Goal: Information Seeking & Learning: Learn about a topic

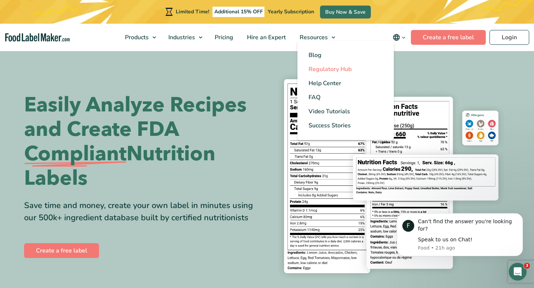
click at [324, 66] on span "Regulatory Hub" at bounding box center [330, 69] width 43 height 8
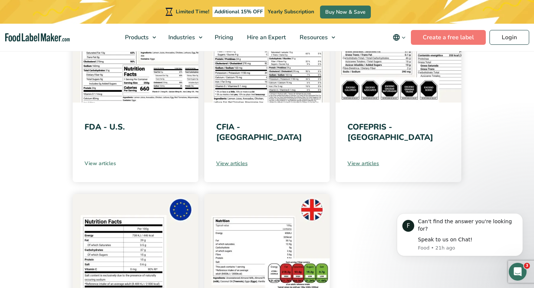
click at [96, 163] on link "View articles" at bounding box center [136, 164] width 102 height 8
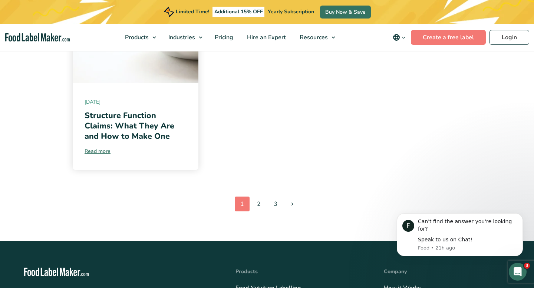
scroll to position [840, 0]
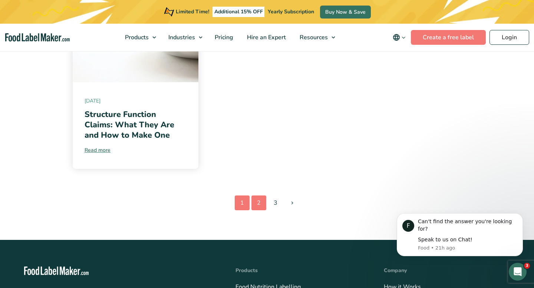
click at [258, 208] on link "2" at bounding box center [258, 203] width 15 height 15
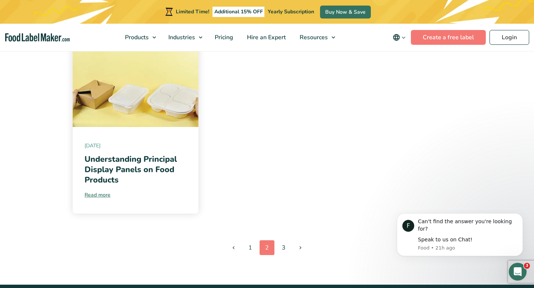
scroll to position [831, 0]
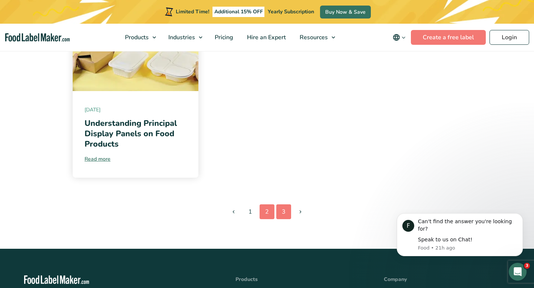
click at [287, 213] on link "3" at bounding box center [283, 212] width 15 height 15
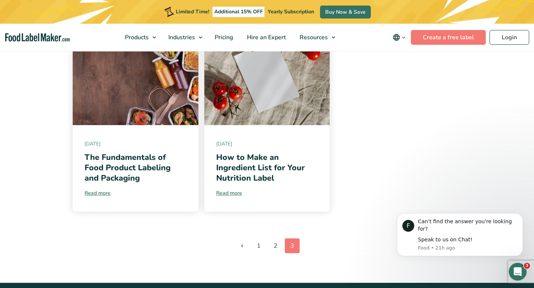
scroll to position [189, 0]
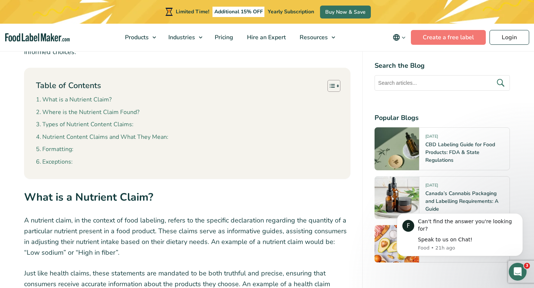
scroll to position [388, 0]
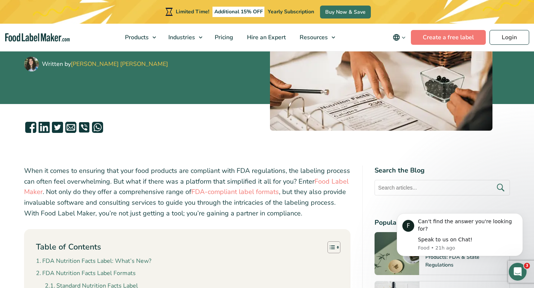
scroll to position [245, 0]
